Goal: Task Accomplishment & Management: Manage account settings

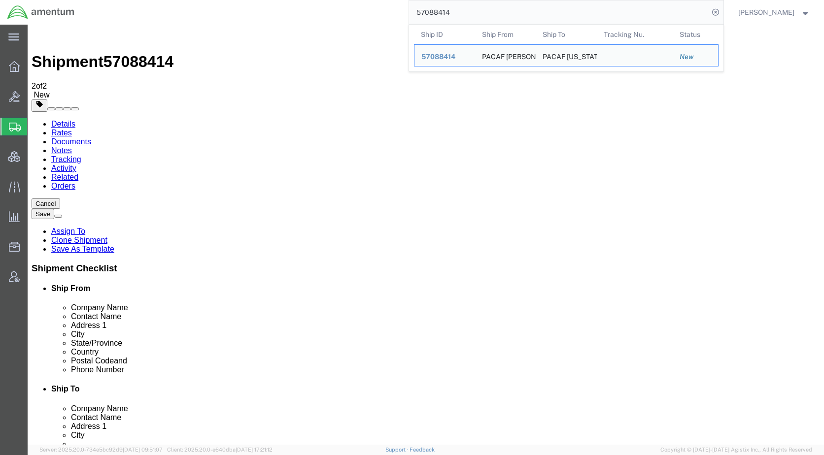
drag, startPoint x: 478, startPoint y: 17, endPoint x: 375, endPoint y: 21, distance: 103.0
click at [375, 21] on div "57088414 Ship ID Ship From Ship To Tracking Nu. Status Ship ID 57088414 Ship Fr…" at bounding box center [402, 12] width 641 height 25
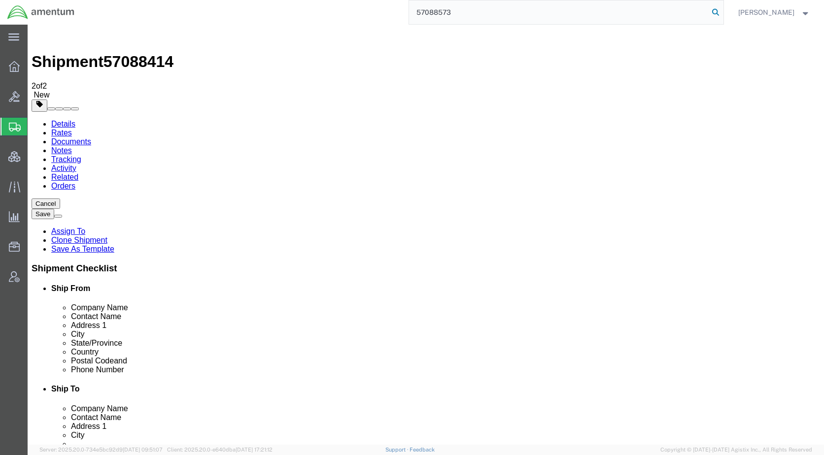
type input "57088573"
click at [722, 13] on icon at bounding box center [715, 12] width 14 height 14
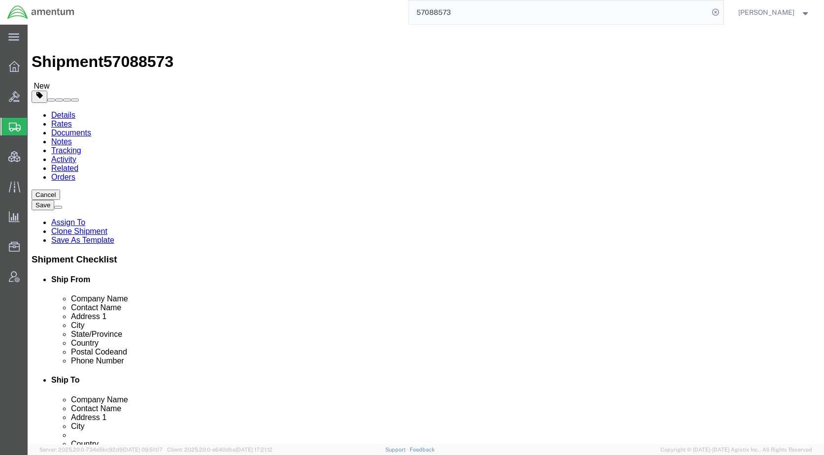
click icon
click div "Shipment Information Package Information Special Services Loading Routing"
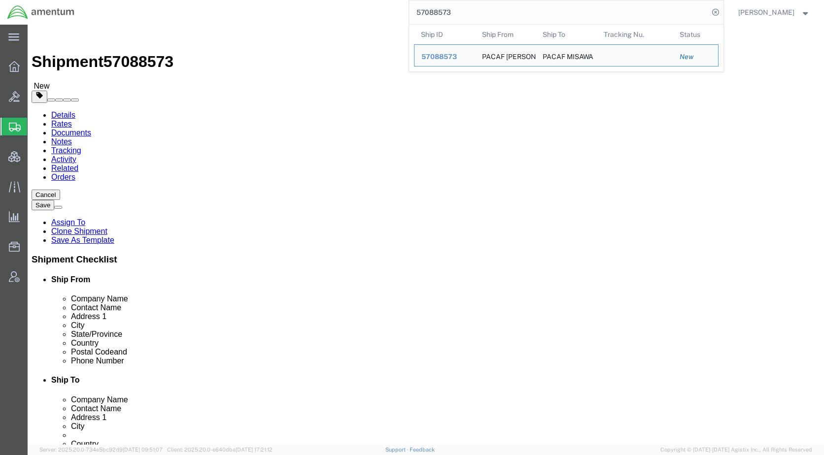
click at [512, 15] on input "57088573" at bounding box center [559, 12] width 300 height 24
drag, startPoint x: 512, startPoint y: 15, endPoint x: 409, endPoint y: 13, distance: 103.5
click at [409, 13] on div "57088573 Ship ID Ship From Ship To Tracking Nu. Status Ship ID 57088573 Ship Fr…" at bounding box center [402, 12] width 641 height 25
click div "Shipment Information Package Information Special Services Loading Routing"
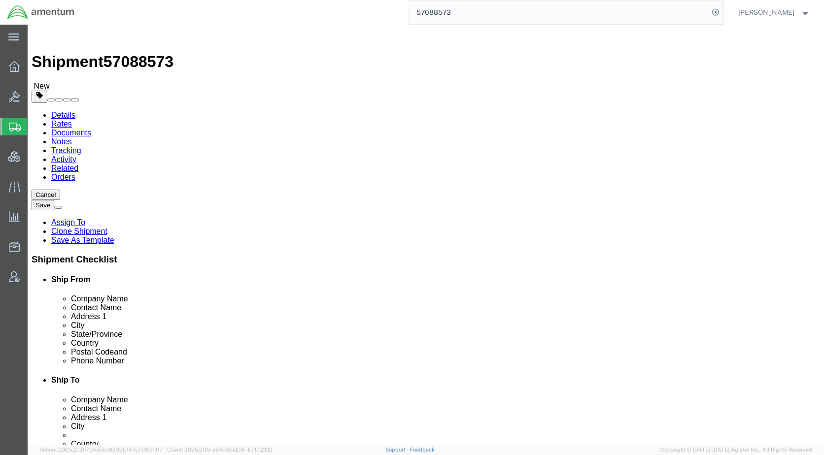
click link "Notes"
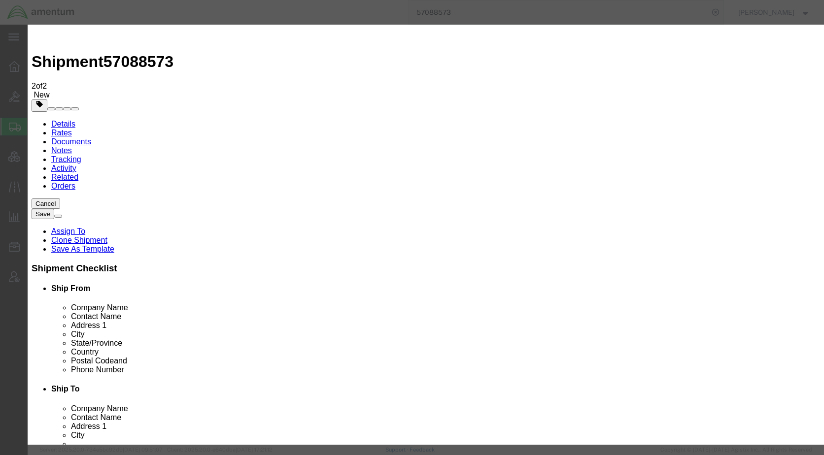
select select "BID_NOTES"
select select "PUBLIC"
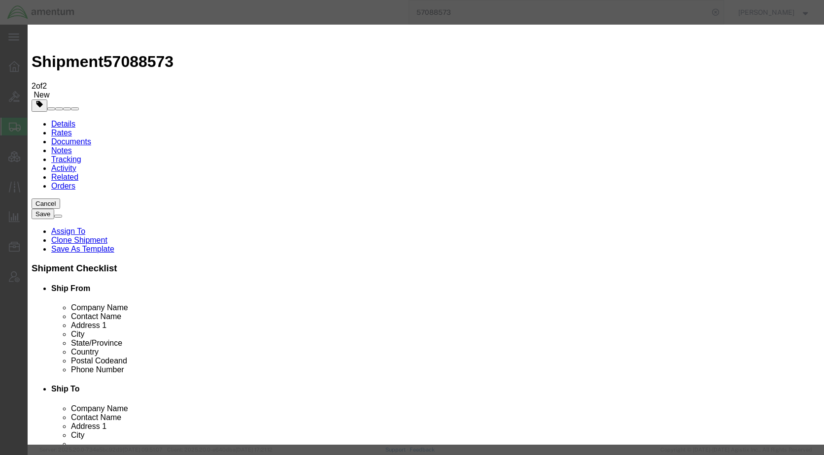
paste textarea "• Doo-to-Door service is needed. Priority 1 Service is required. Per the Milita…"
type textarea "• Doo-to-Door service is needed. Priority 1 Service is required. Per the Milita…"
drag, startPoint x: 451, startPoint y: 55, endPoint x: 442, endPoint y: 103, distance: 49.0
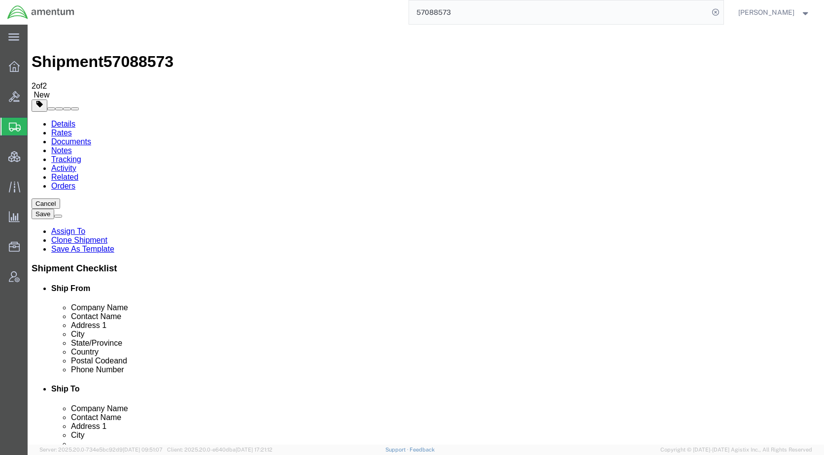
click at [64, 120] on link "Details" at bounding box center [63, 124] width 24 height 8
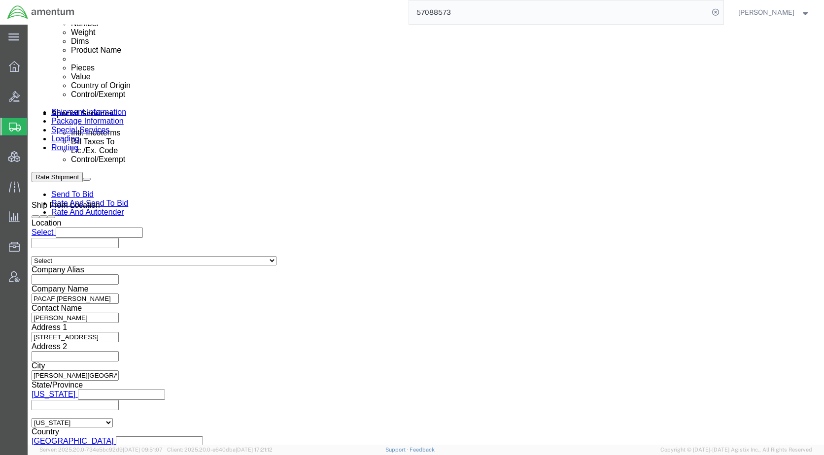
scroll to position [542, 0]
click link "Send To Bid"
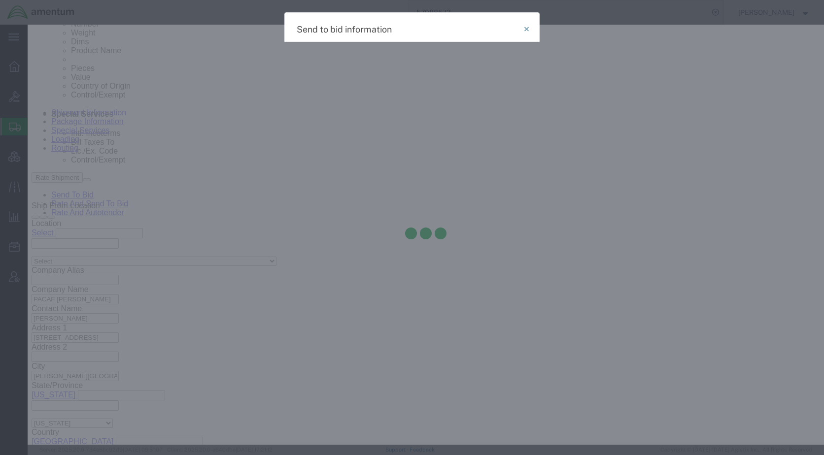
select select "OCN"
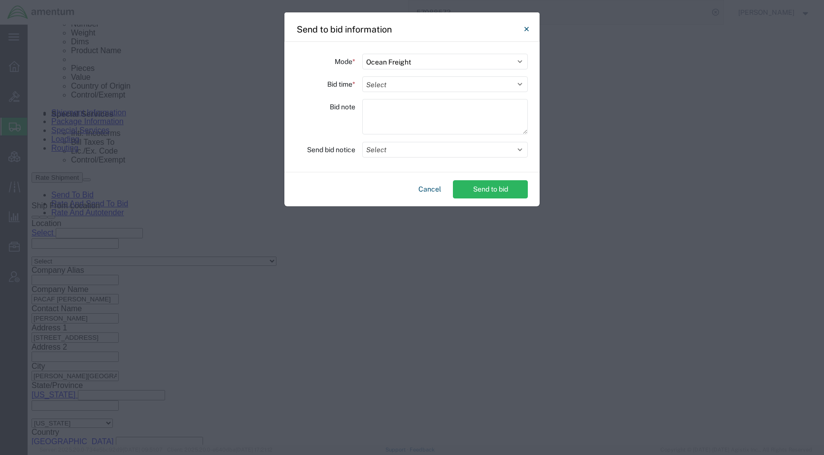
drag, startPoint x: 396, startPoint y: 85, endPoint x: 395, endPoint y: 93, distance: 8.4
click at [396, 85] on select "Select 30 Min (Rush) 1 Hour (Rush) 2 Hours (Rush) 4 Hours (Rush) 8 Hours (Rush)…" at bounding box center [445, 84] width 166 height 16
select select "120"
click at [362, 76] on select "Select 30 Min (Rush) 1 Hour (Rush) 2 Hours (Rush) 4 Hours (Rush) 8 Hours (Rush)…" at bounding box center [445, 84] width 166 height 16
click at [386, 152] on button "Select" at bounding box center [445, 150] width 166 height 16
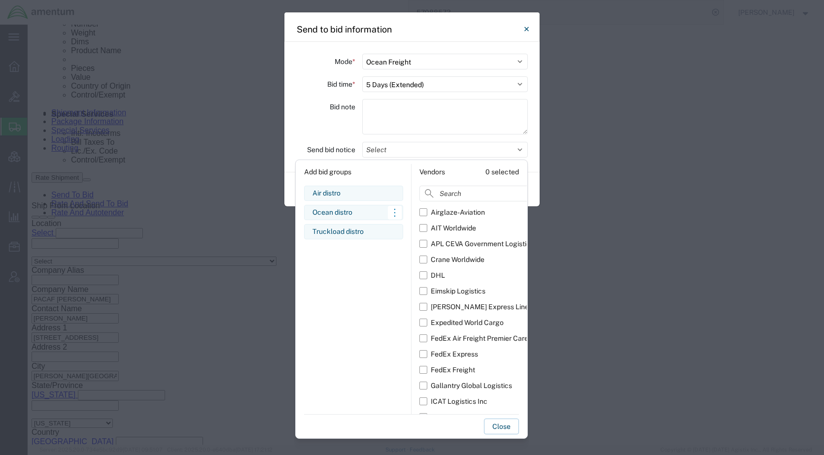
click at [335, 216] on div "Ocean distro" at bounding box center [353, 212] width 82 height 10
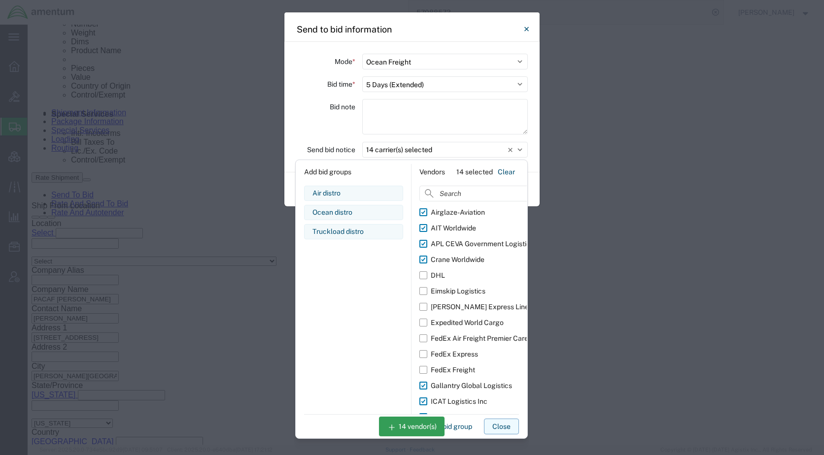
click at [506, 420] on button "Close" at bounding box center [501, 427] width 35 height 16
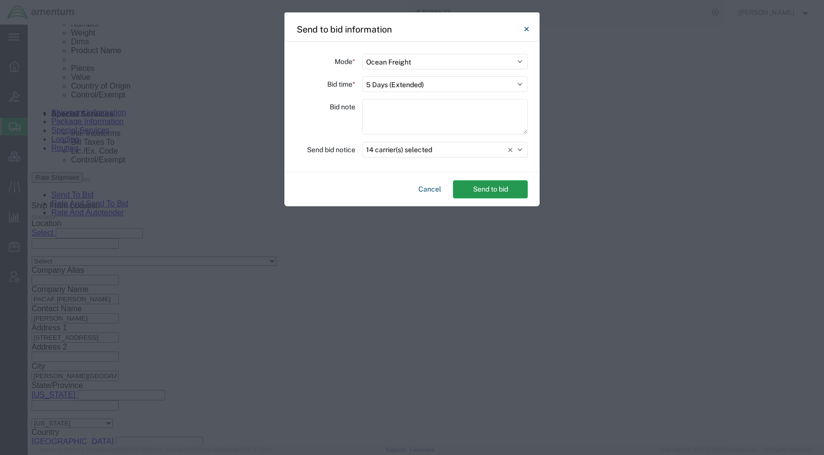
click at [497, 188] on button "Send to bid" at bounding box center [490, 189] width 75 height 18
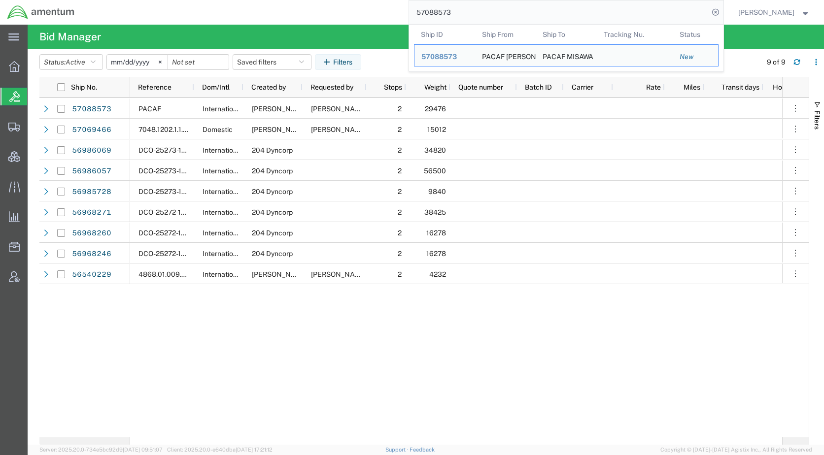
drag, startPoint x: 468, startPoint y: 12, endPoint x: 428, endPoint y: 12, distance: 40.4
click at [428, 12] on input "57088573" at bounding box center [559, 12] width 300 height 24
paste input "414"
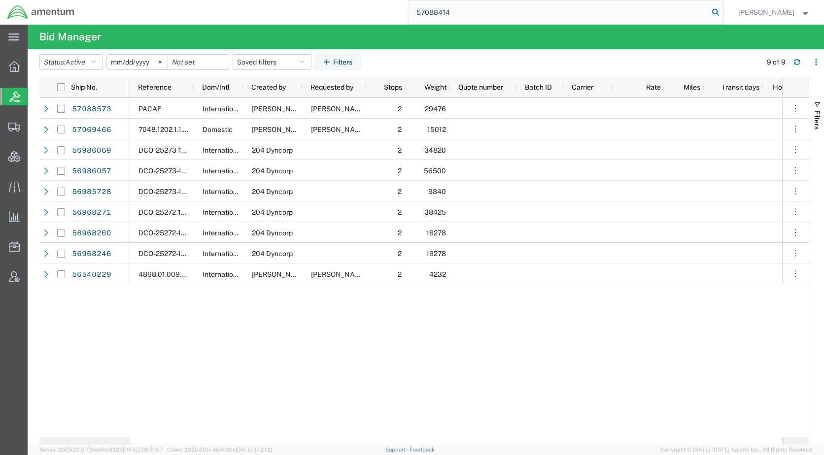
type input "57088414"
click at [722, 7] on icon at bounding box center [715, 12] width 14 height 14
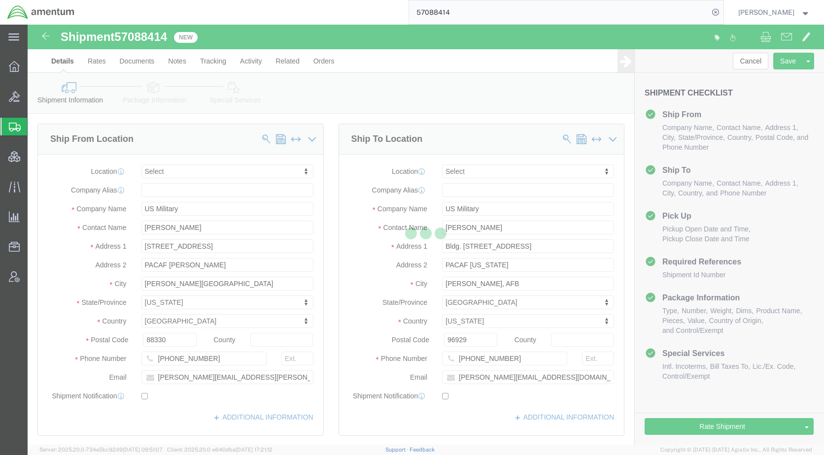
select select
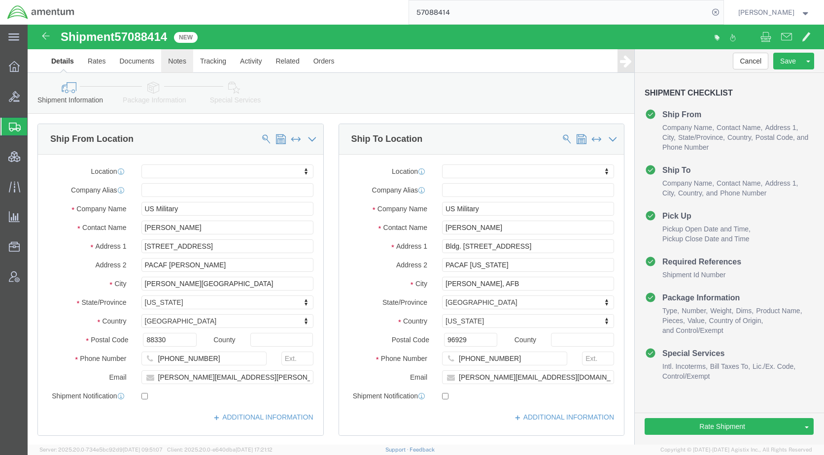
click link "Notes"
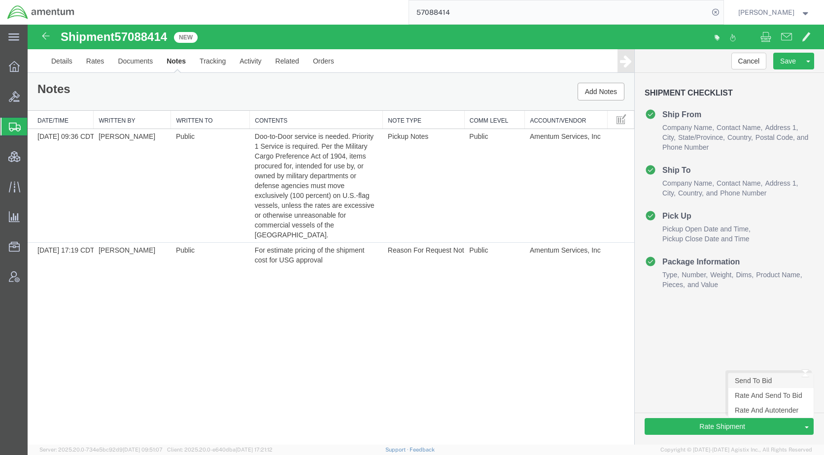
click at [752, 381] on link "Send To Bid" at bounding box center [770, 380] width 85 height 15
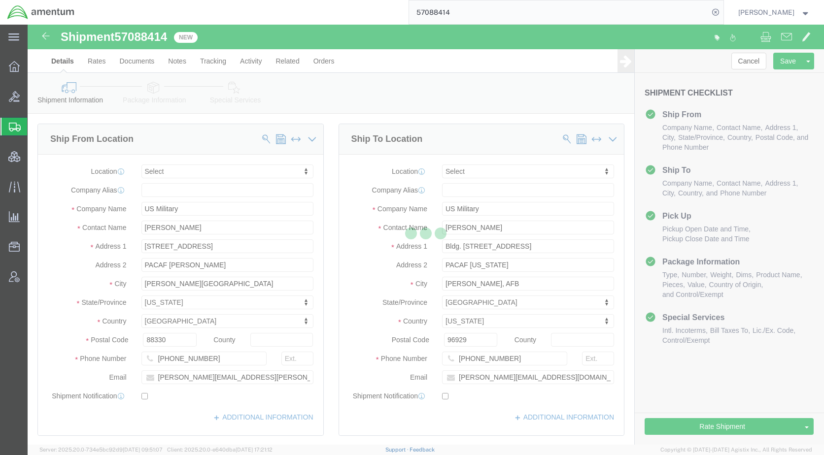
select select "OCN"
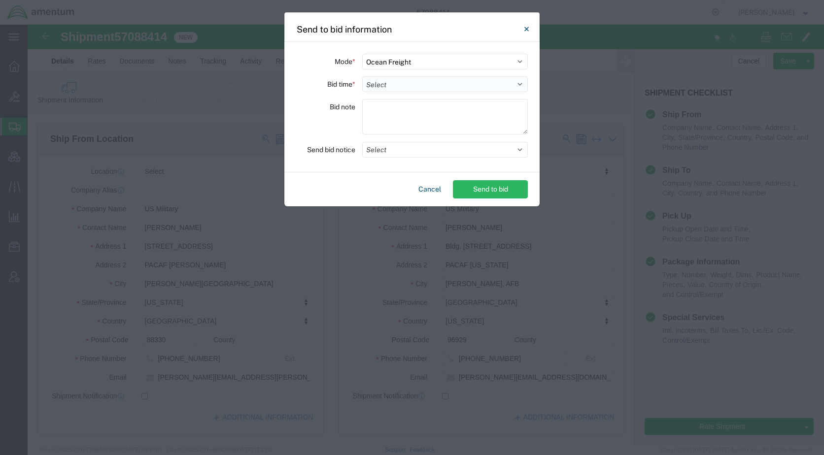
click at [376, 80] on select "Select 30 Min (Rush) 1 Hour (Rush) 2 Hours (Rush) 4 Hours (Rush) 8 Hours (Rush)…" at bounding box center [445, 84] width 166 height 16
select select "120"
click at [362, 76] on select "Select 30 Min (Rush) 1 Hour (Rush) 2 Hours (Rush) 4 Hours (Rush) 8 Hours (Rush)…" at bounding box center [445, 84] width 166 height 16
click at [386, 148] on button "Select" at bounding box center [445, 150] width 166 height 16
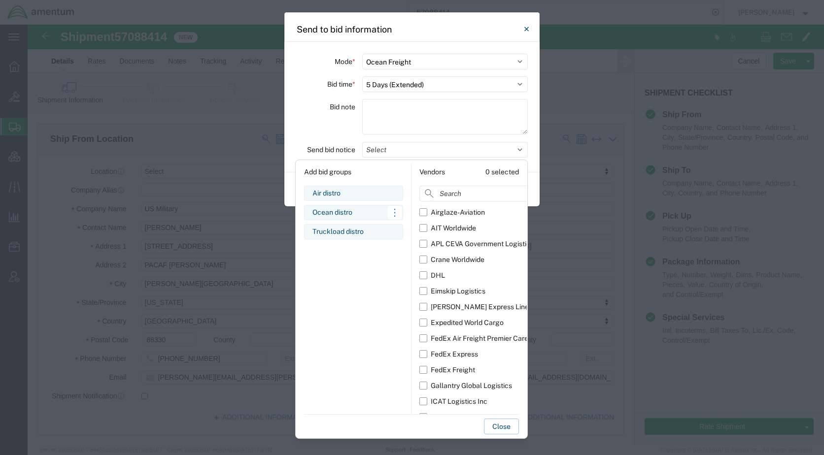
click at [346, 213] on div "Ocean distro" at bounding box center [353, 212] width 82 height 10
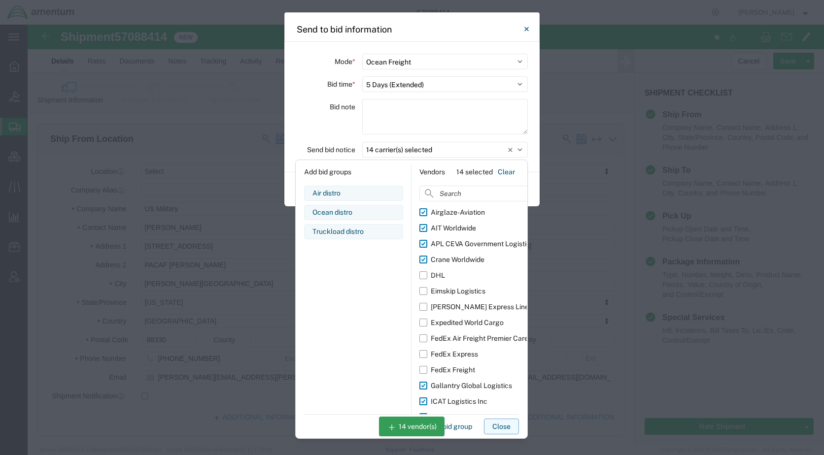
click at [494, 421] on button "Close" at bounding box center [501, 427] width 35 height 16
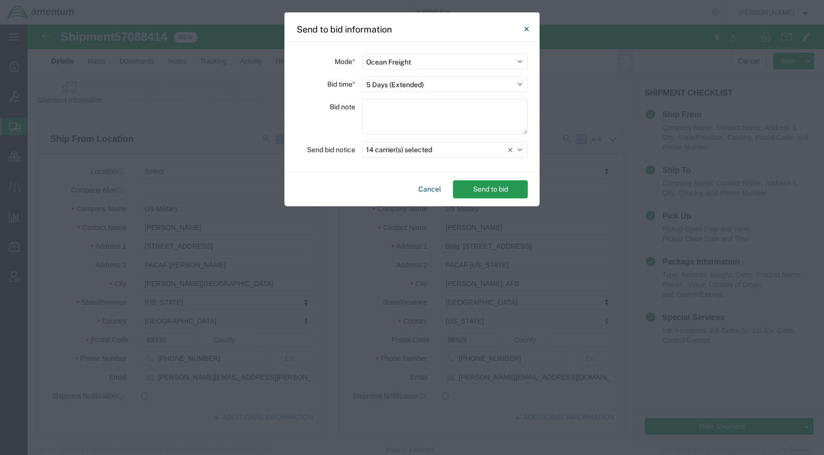
click at [490, 191] on button "Send to bid" at bounding box center [490, 189] width 75 height 18
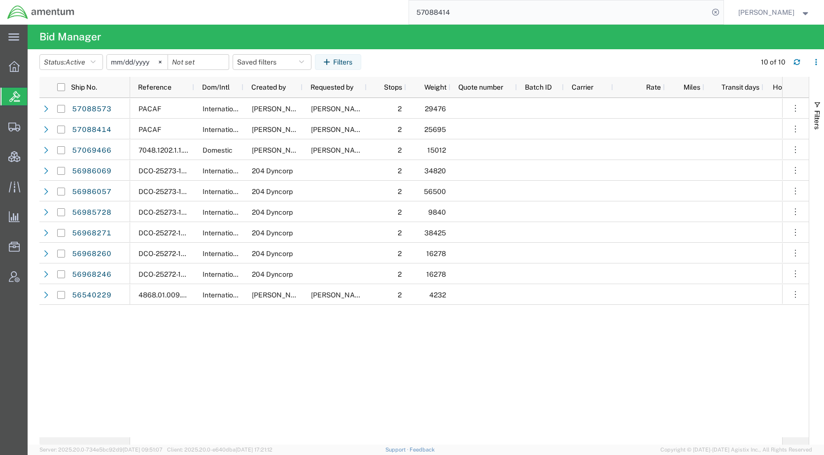
drag, startPoint x: 495, startPoint y: 16, endPoint x: 342, endPoint y: 23, distance: 152.9
click at [342, 23] on div "57088414" at bounding box center [402, 12] width 641 height 25
paste input "7046"
type input "57087046"
click at [722, 13] on icon at bounding box center [715, 12] width 14 height 14
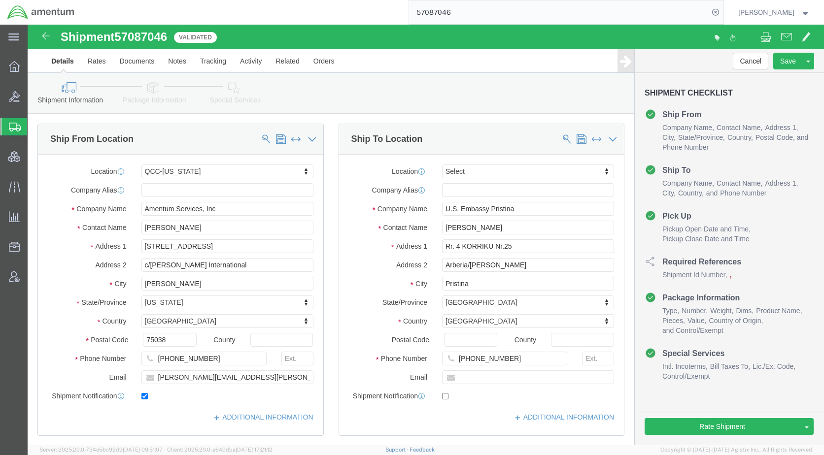
select select "42668"
select select
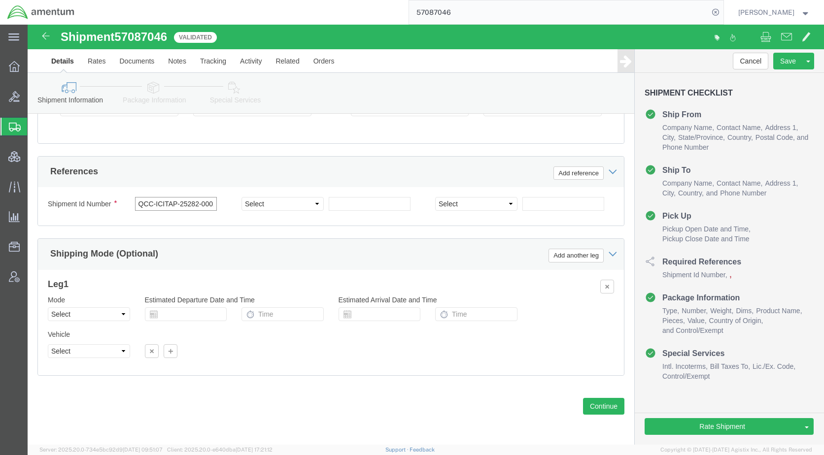
scroll to position [0, 4]
drag, startPoint x: 111, startPoint y: 190, endPoint x: 193, endPoint y: 188, distance: 81.8
click div "QCC-ICITAP-25282-0002"
click select "Select Account Type Activity ID Airline Appointment Number ASN Batch Request # …"
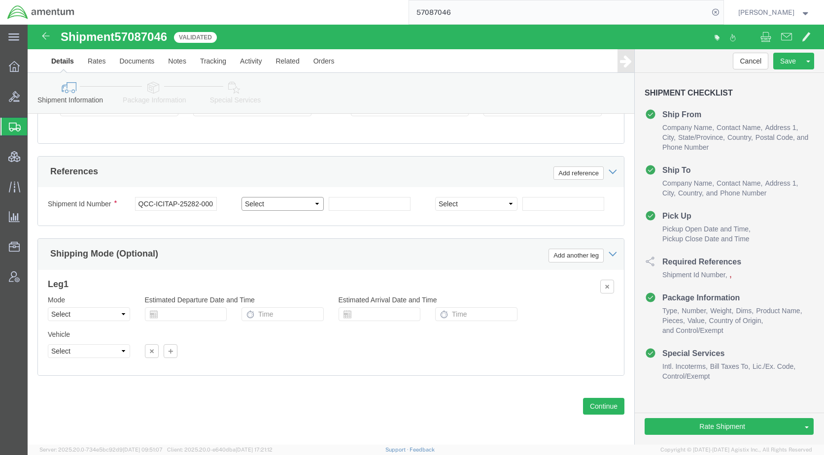
select select "CUSTREF"
click select "Select Account Type Activity ID Airline Appointment Number ASN Batch Request # …"
click input "text"
paste input "QCC-ICITAP-25282-0002"
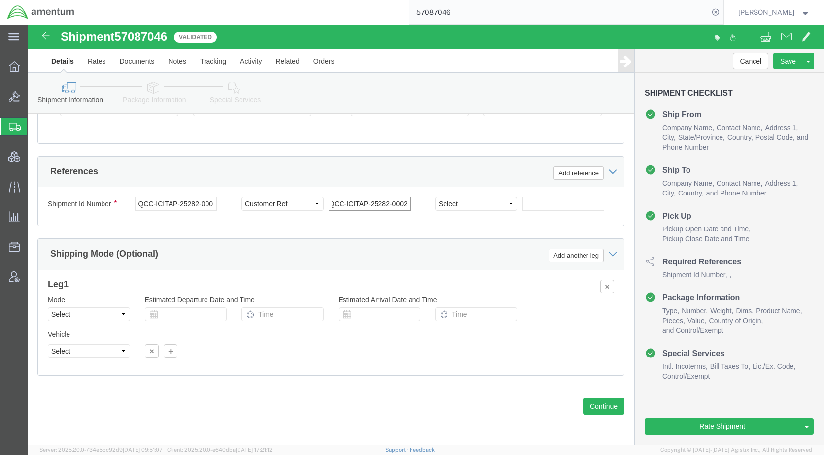
type input "QCC-ICITAP-25282-0002"
drag, startPoint x: 141, startPoint y: 12, endPoint x: 93, endPoint y: 9, distance: 48.8
click span "57087046"
copy span "57087046"
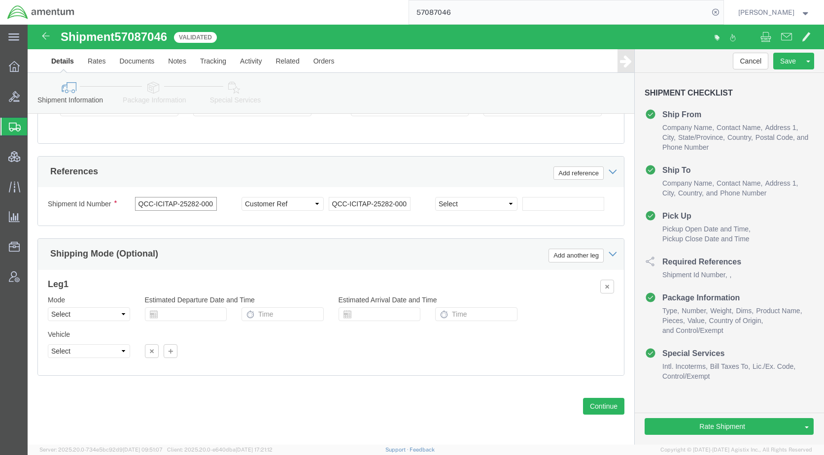
scroll to position [0, 4]
drag, startPoint x: 109, startPoint y: 191, endPoint x: 199, endPoint y: 192, distance: 90.2
click div "QCC-ICITAP-25282-0002"
paste input "57087046"
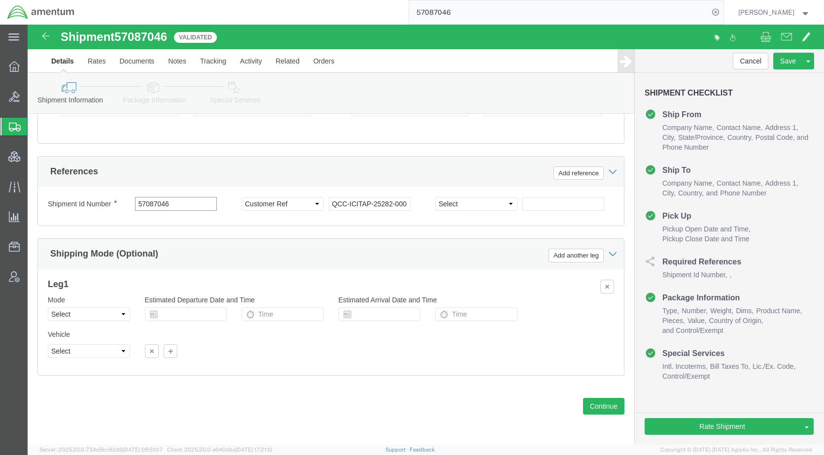
type input "57087046"
click icon
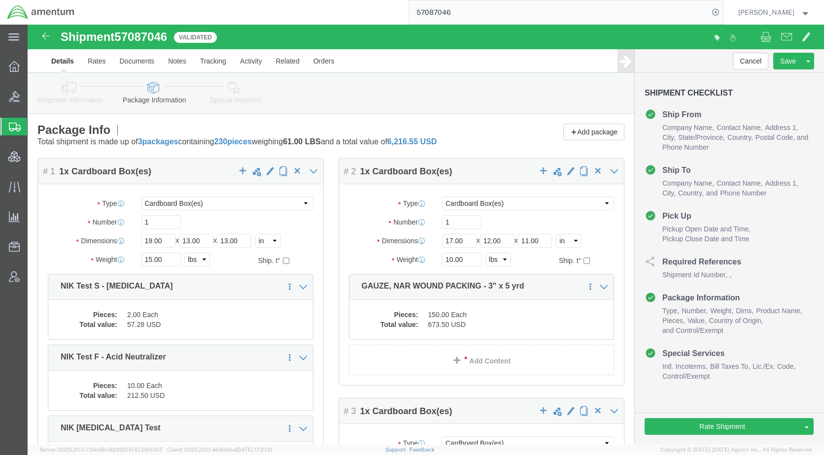
click icon
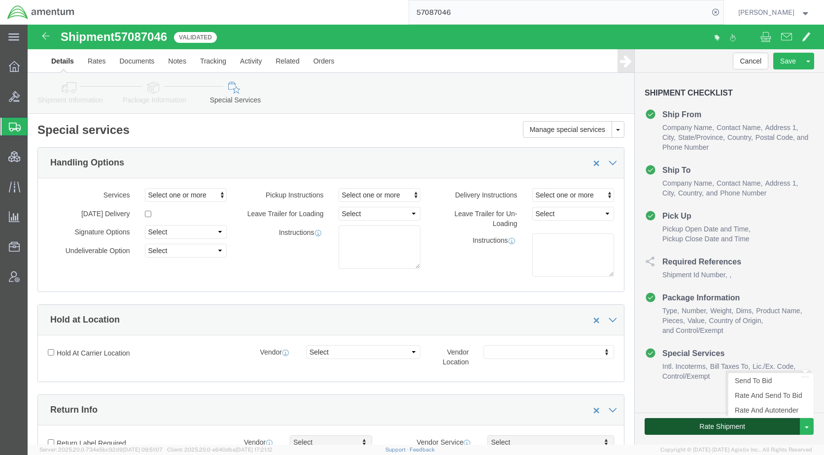
click button "Rate Shipment"
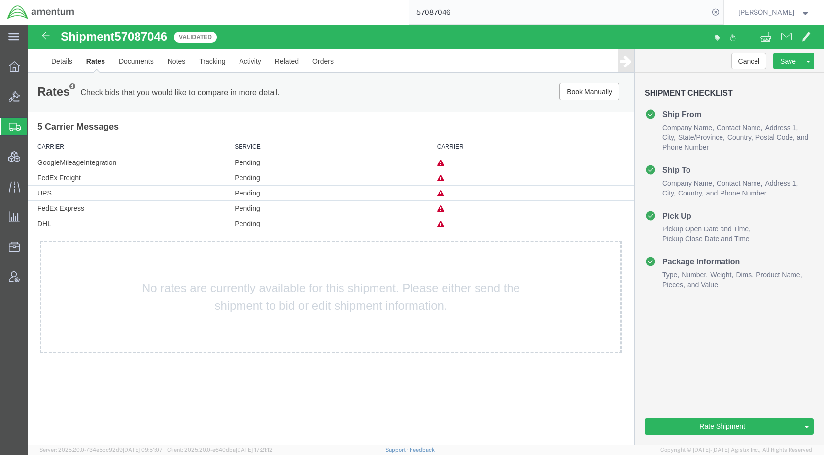
click at [444, 205] on td at bounding box center [533, 208] width 202 height 15
click at [442, 207] on icon at bounding box center [440, 208] width 7 height 7
click at [437, 224] on icon at bounding box center [440, 224] width 7 height 7
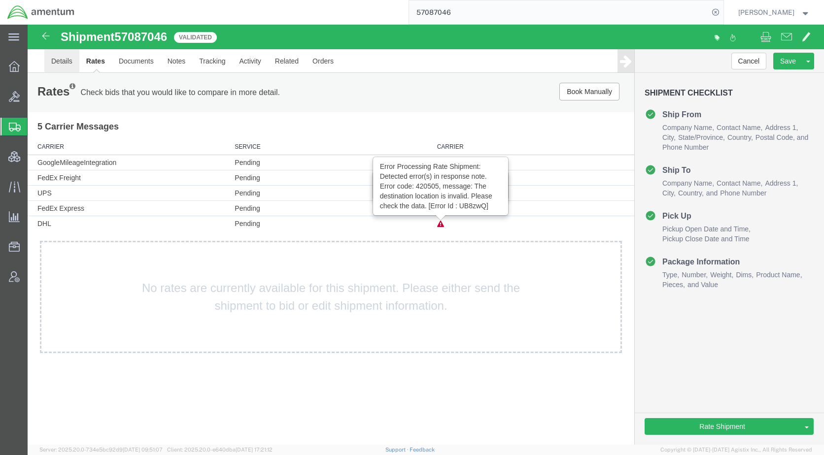
click at [66, 64] on link "Details" at bounding box center [61, 61] width 35 height 24
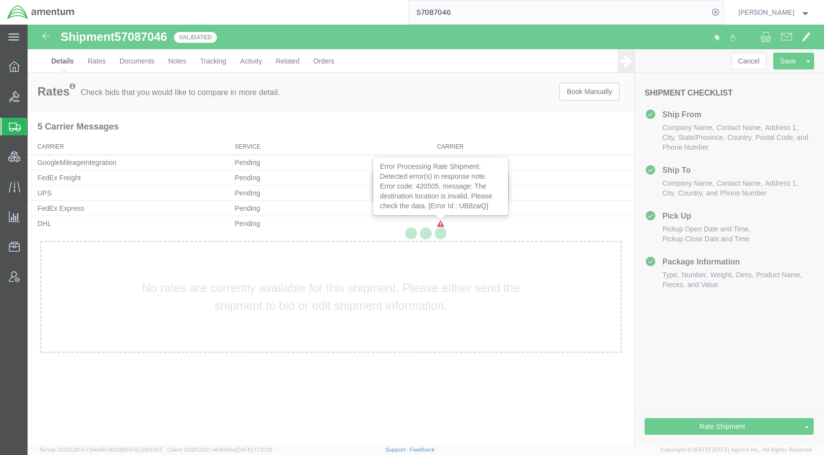
select select "42668"
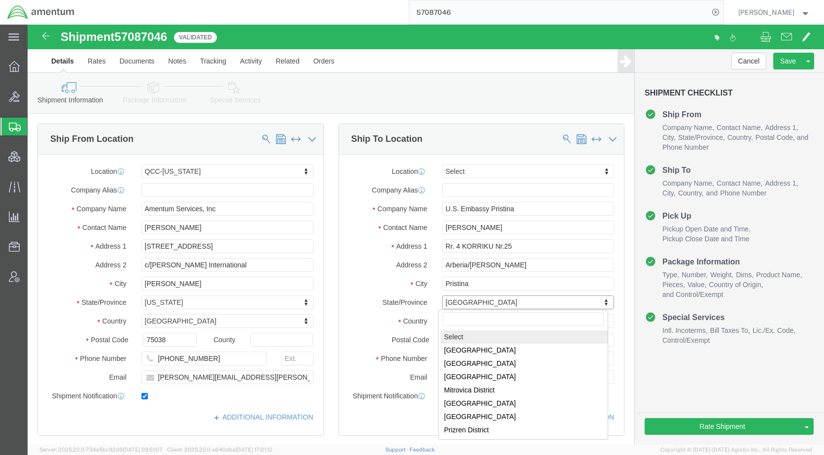
select select
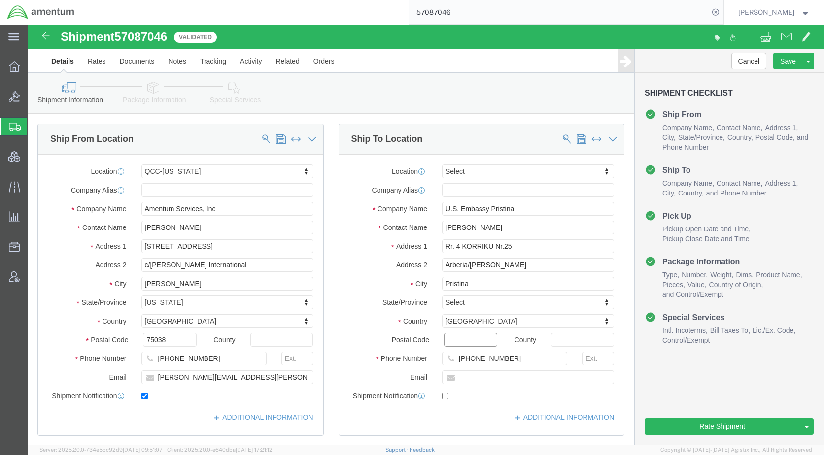
click input "Postal Code"
type input "10000"
click button "Rate Shipment"
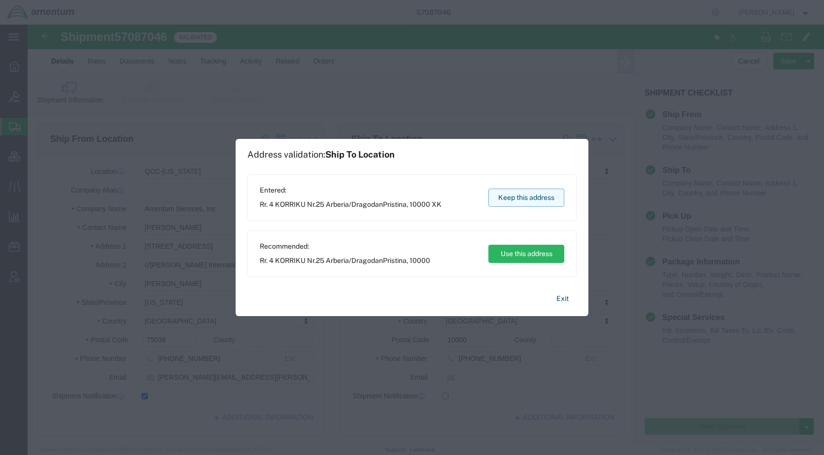
click at [525, 201] on button "Keep this address" at bounding box center [526, 198] width 76 height 18
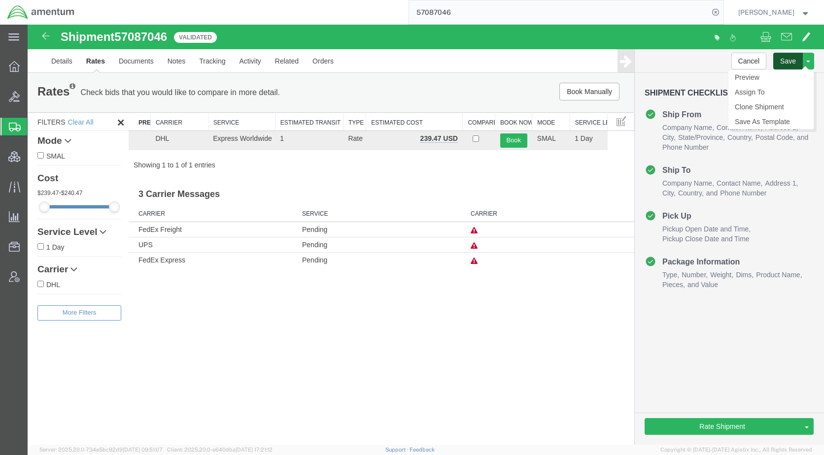
click at [784, 66] on button "Save" at bounding box center [788, 61] width 30 height 17
type button "Save"
click at [556, 364] on div "Shipment 57087046 1 of 1 Validated Details Rates Documents Notes Tracking Activ…" at bounding box center [426, 235] width 796 height 420
